Goal: Task Accomplishment & Management: Manage account settings

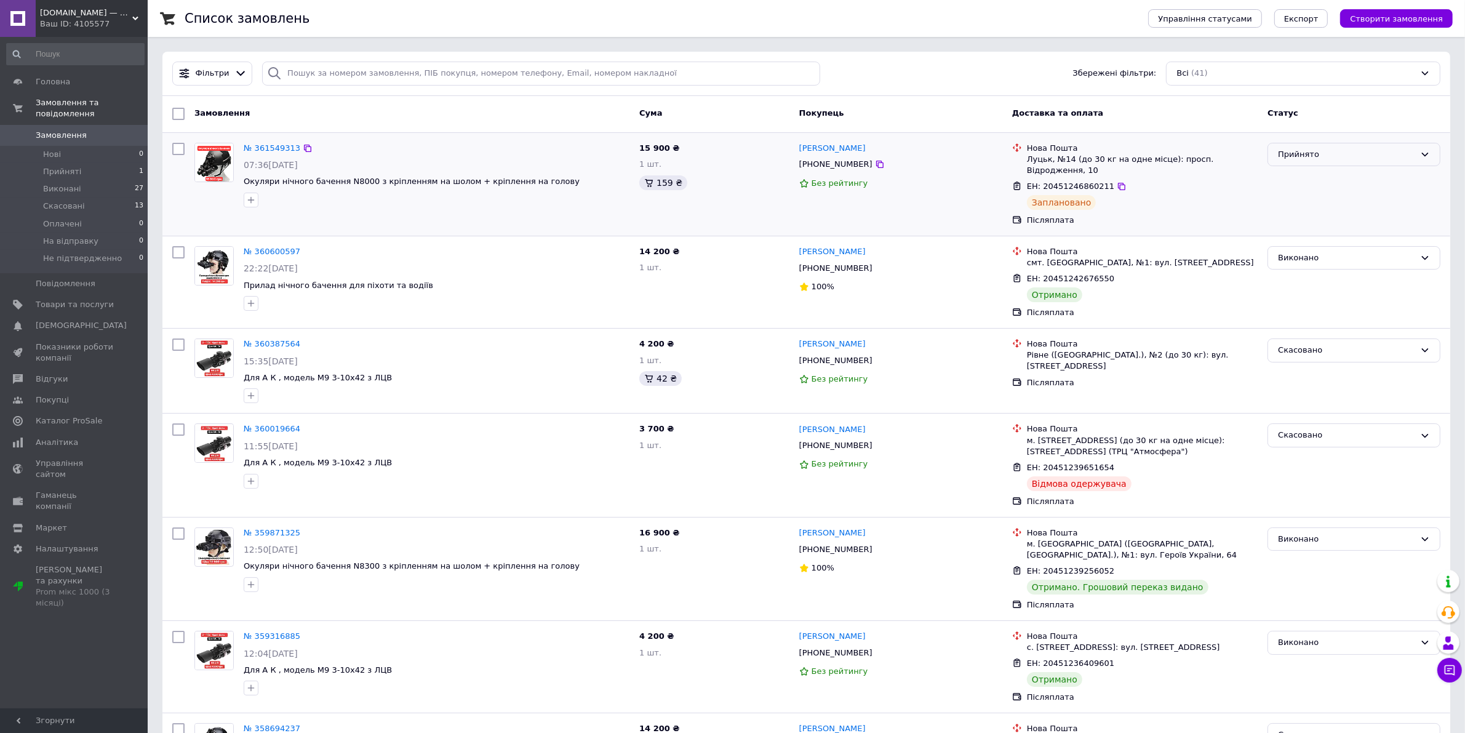
click at [1304, 157] on div "Прийнято" at bounding box center [1346, 154] width 137 height 13
click at [1324, 240] on li "На відправку" at bounding box center [1354, 237] width 172 height 23
click at [208, 434] on img at bounding box center [214, 443] width 38 height 38
